Goal: Navigation & Orientation: Understand site structure

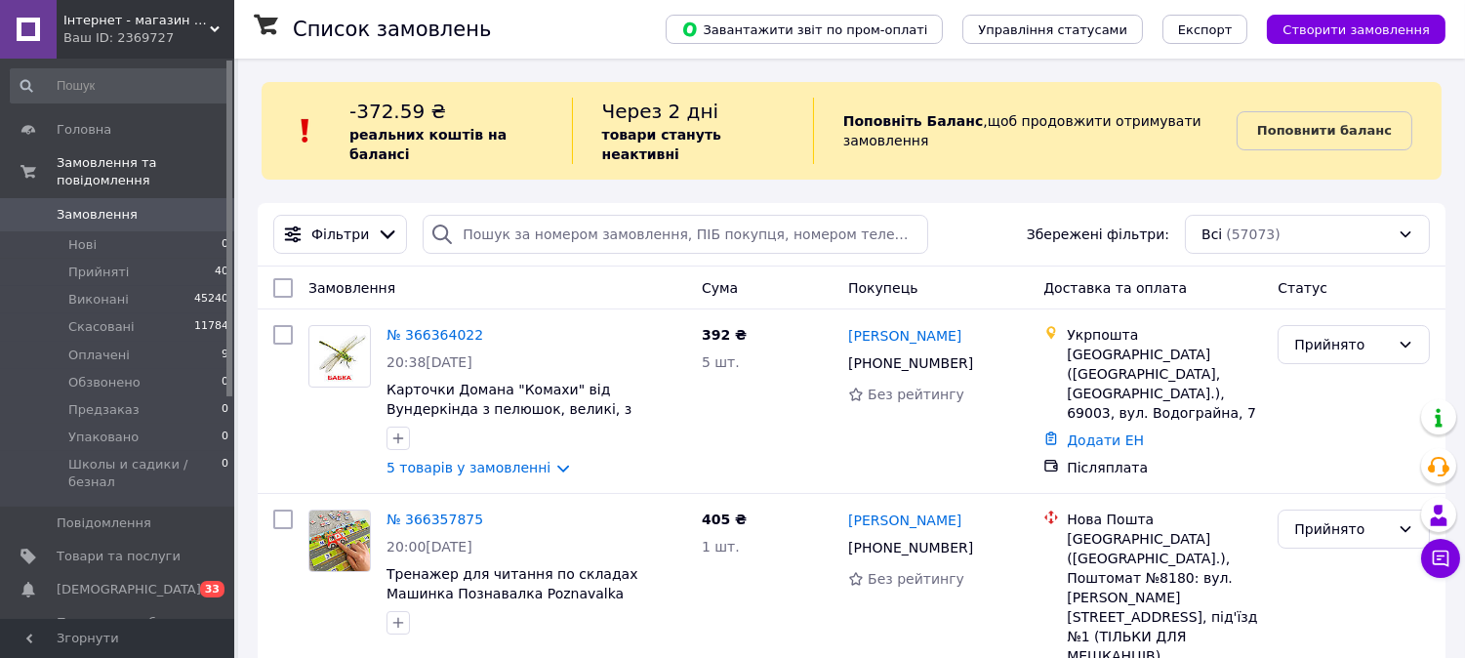
click at [109, 606] on link "Показники роботи компанії" at bounding box center [120, 631] width 240 height 51
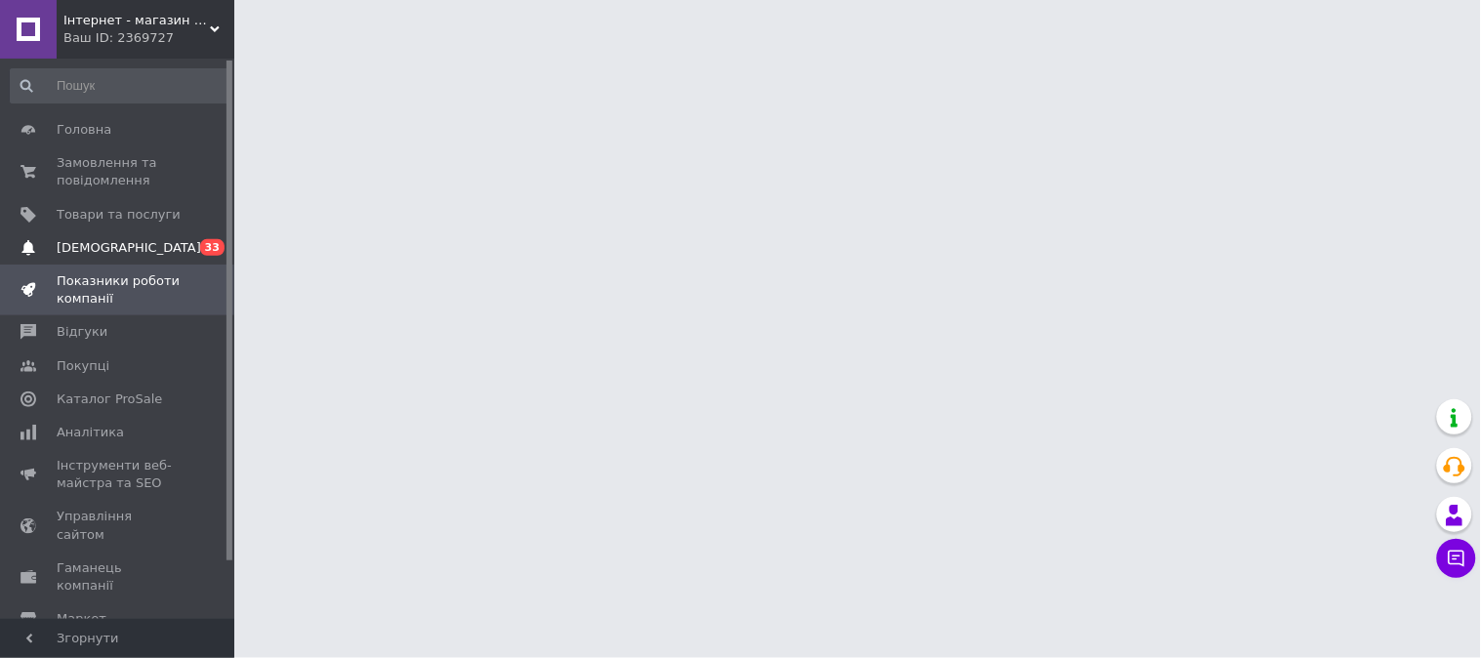
click at [202, 234] on link "[DEMOGRAPHIC_DATA] 0 33" at bounding box center [120, 247] width 240 height 33
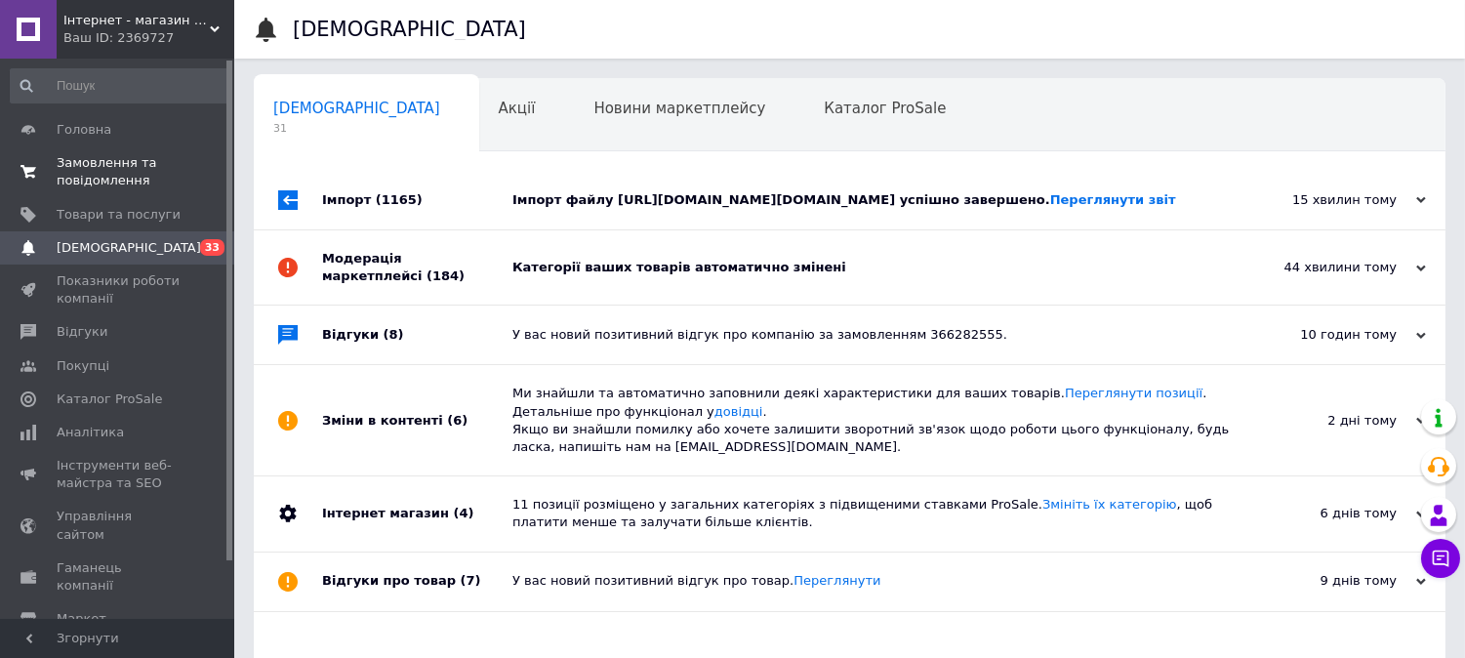
click at [130, 173] on span "Замовлення та повідомлення" at bounding box center [119, 171] width 124 height 35
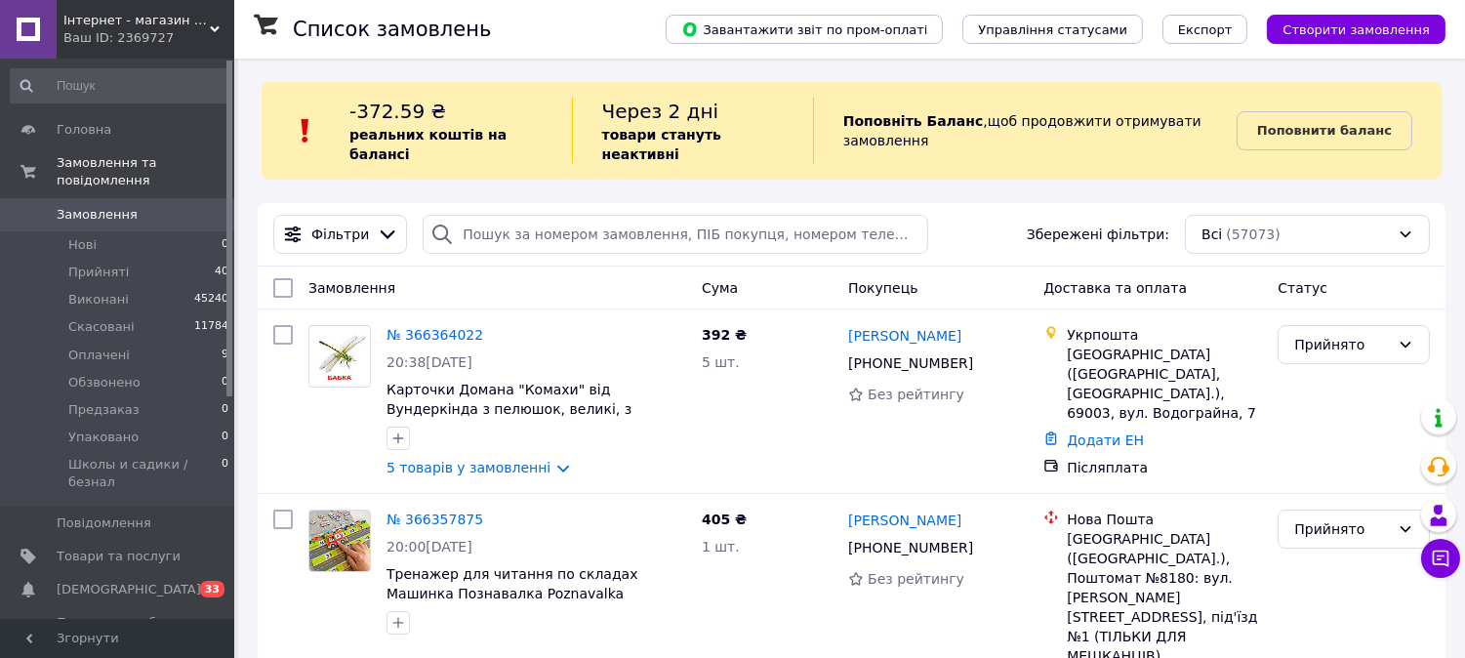
click at [150, 573] on link "[DEMOGRAPHIC_DATA] 0 33" at bounding box center [120, 589] width 240 height 33
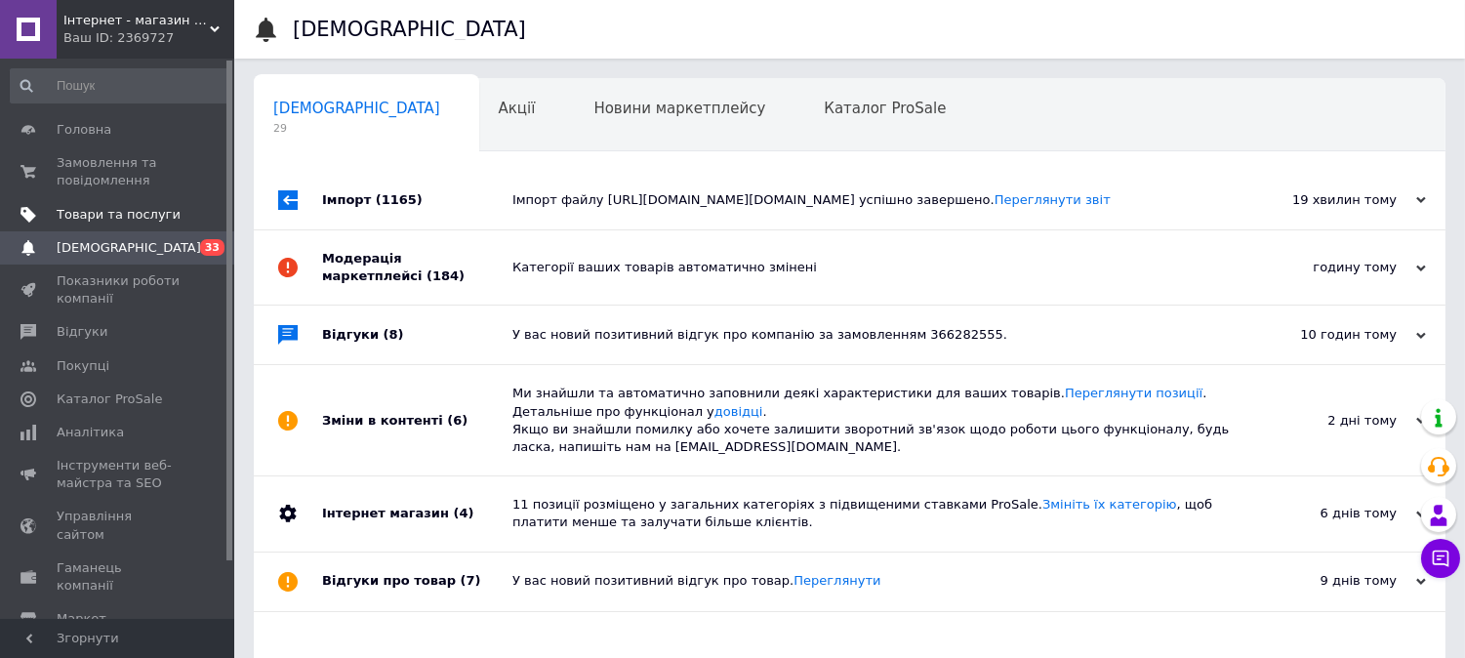
click at [142, 198] on link "Товари та послуги" at bounding box center [120, 214] width 240 height 33
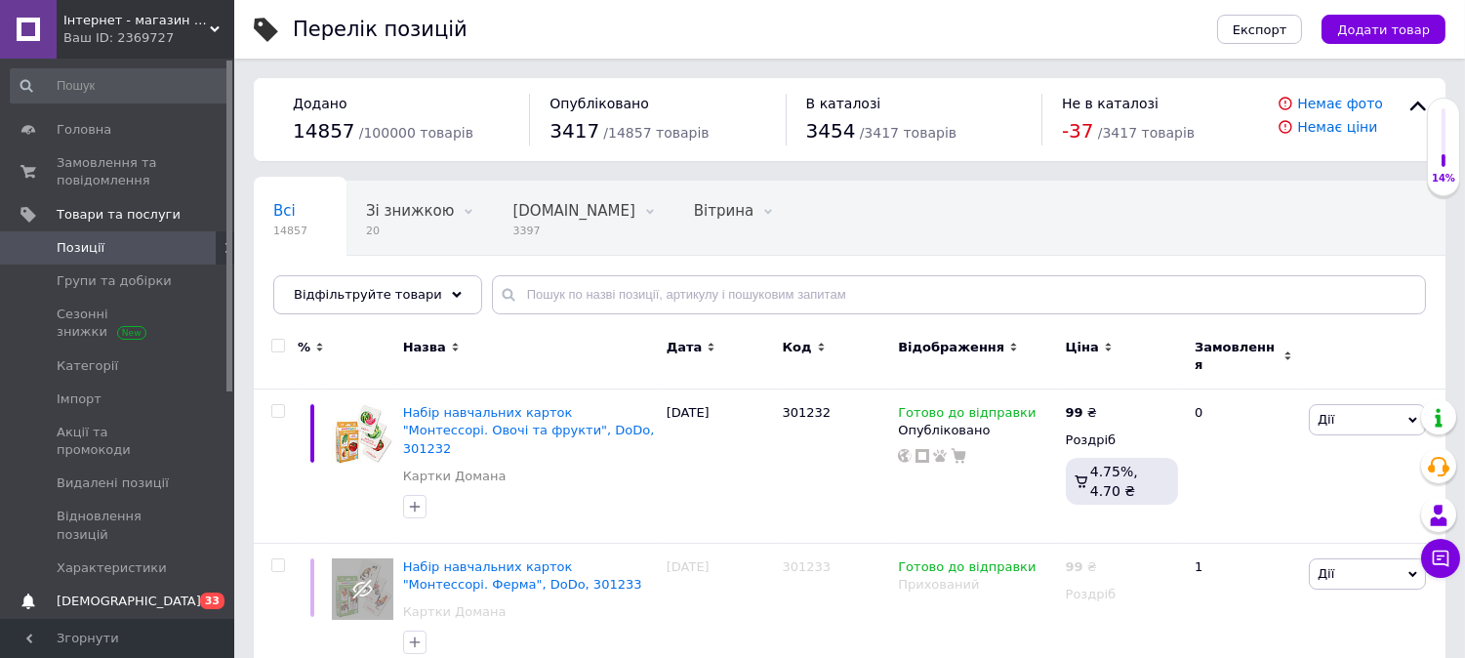
click at [186, 593] on span "0 33" at bounding box center [208, 602] width 54 height 18
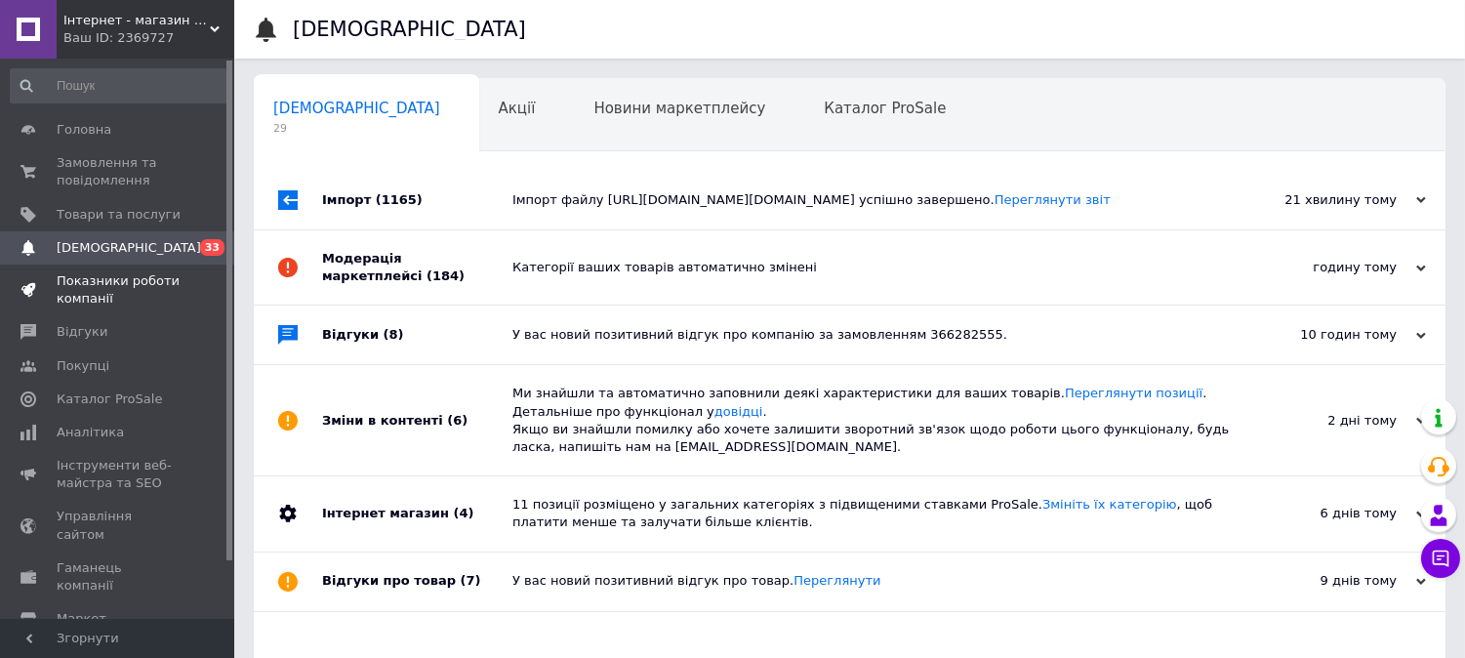
click at [169, 300] on span "Показники роботи компанії" at bounding box center [119, 289] width 124 height 35
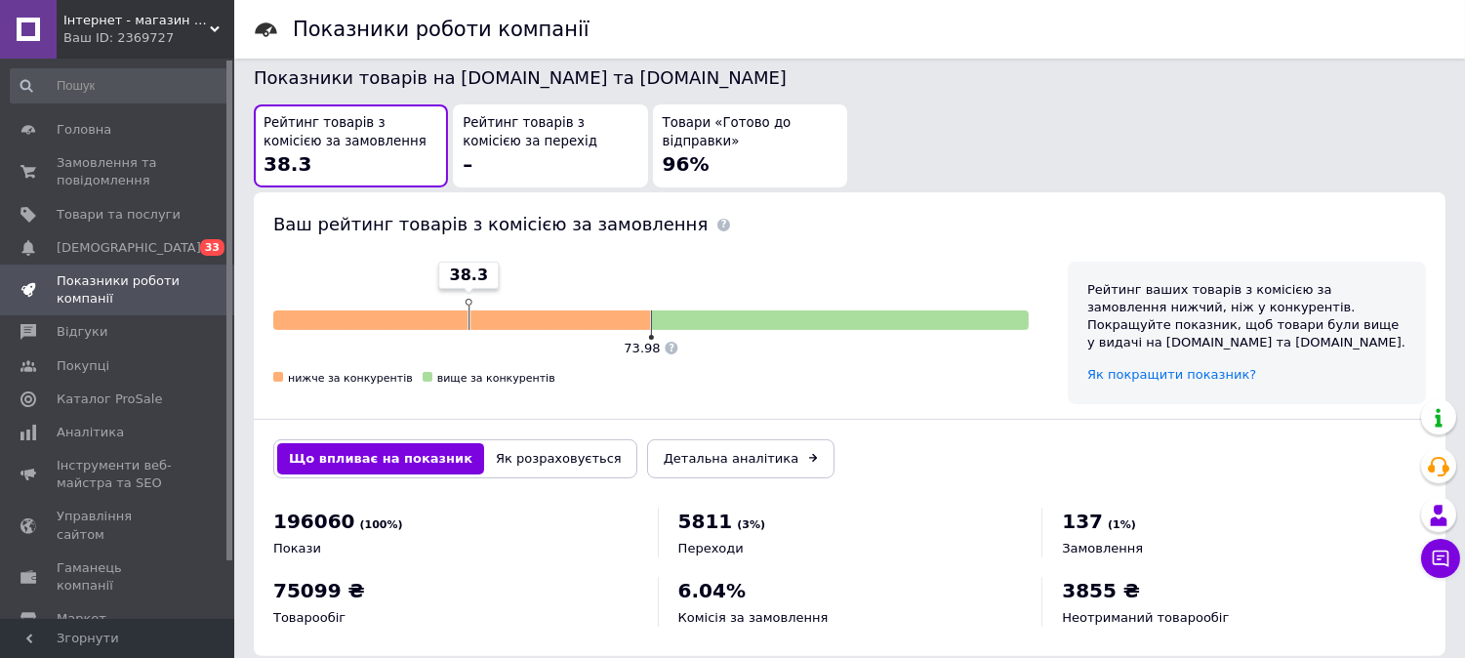
scroll to position [1071, 0]
click at [150, 210] on span "Товари та послуги" at bounding box center [119, 215] width 124 height 18
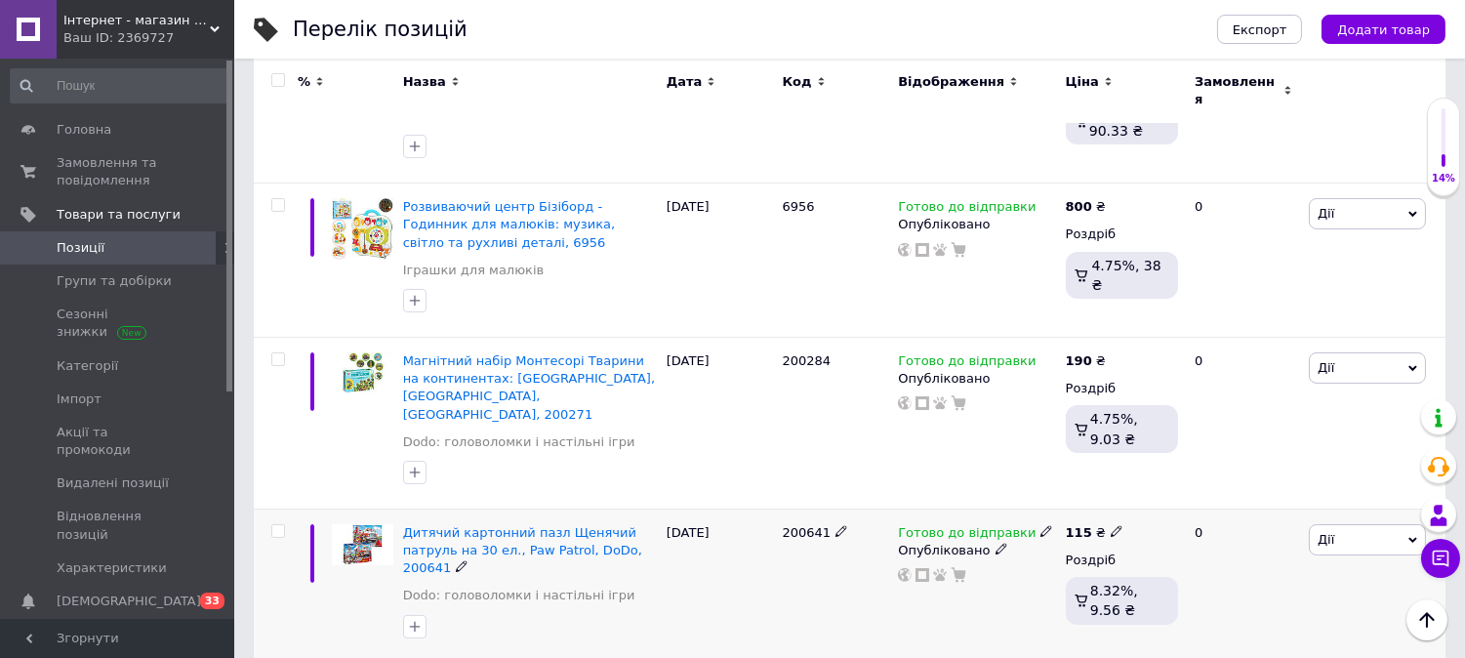
scroll to position [1301, 0]
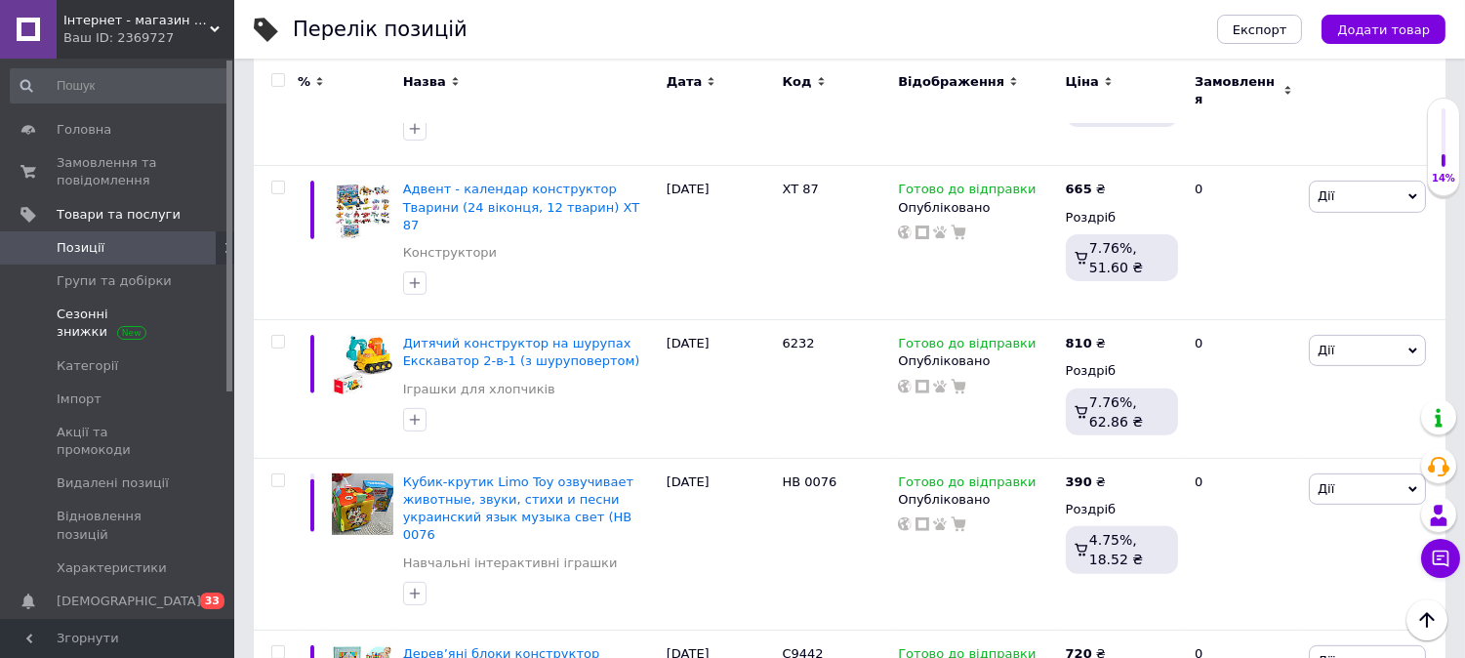
click at [109, 303] on link "Сезонні знижки" at bounding box center [120, 323] width 240 height 51
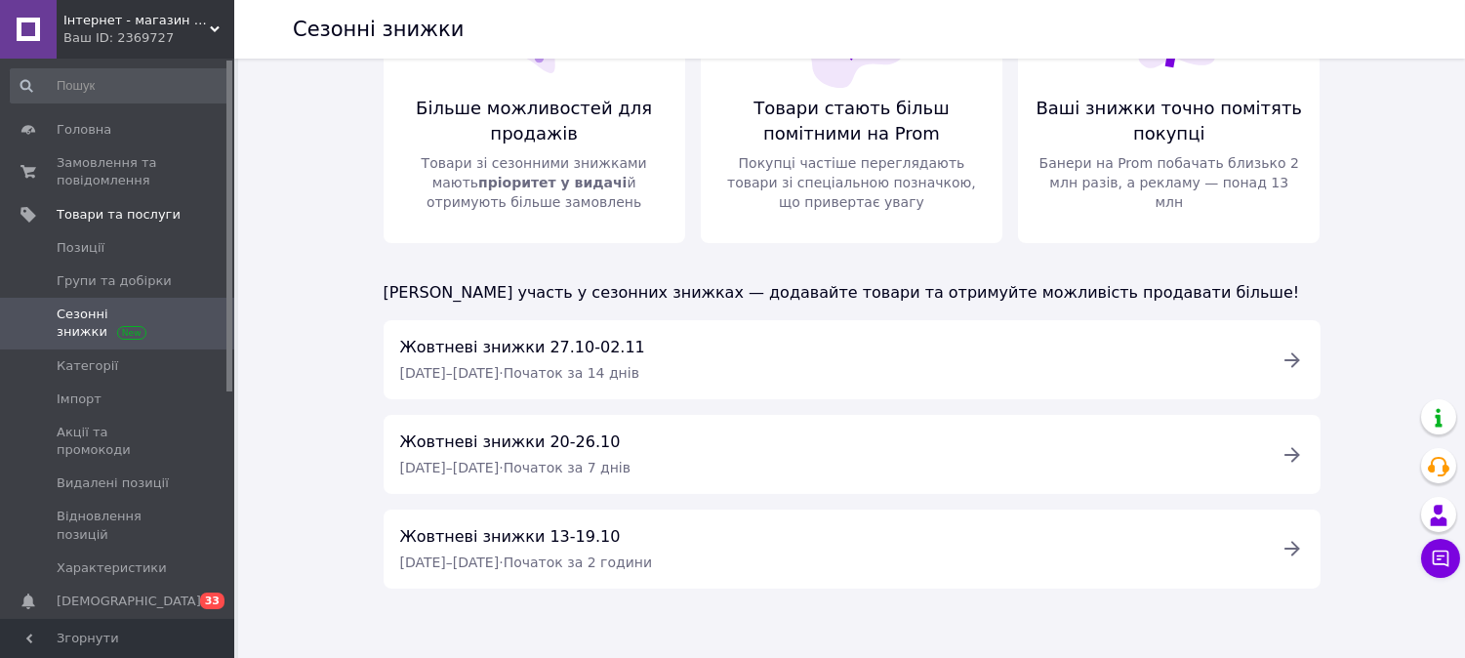
scroll to position [128, 0]
